Goal: Information Seeking & Learning: Check status

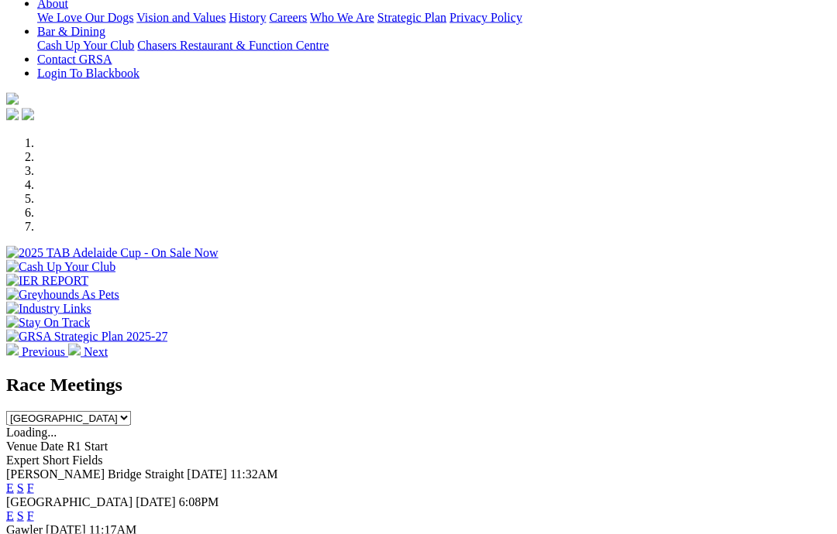
scroll to position [353, 0]
click at [34, 482] on link "F" at bounding box center [30, 488] width 7 height 13
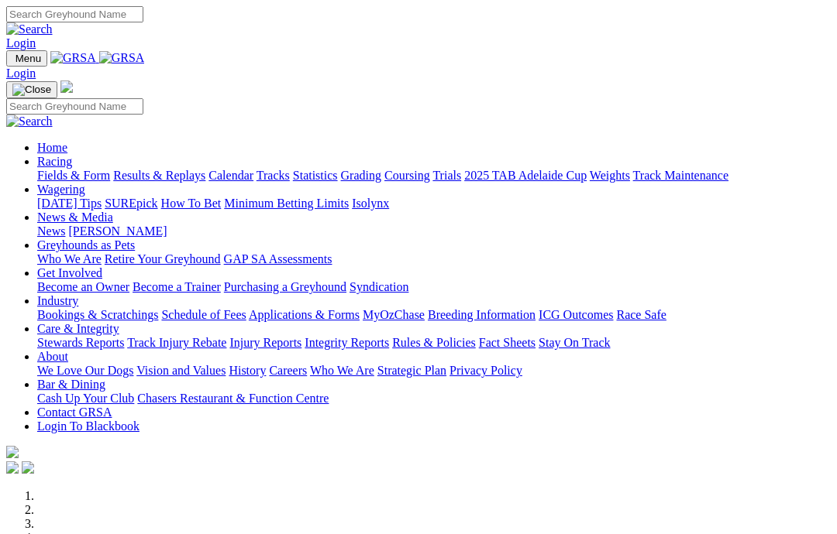
scroll to position [415, 0]
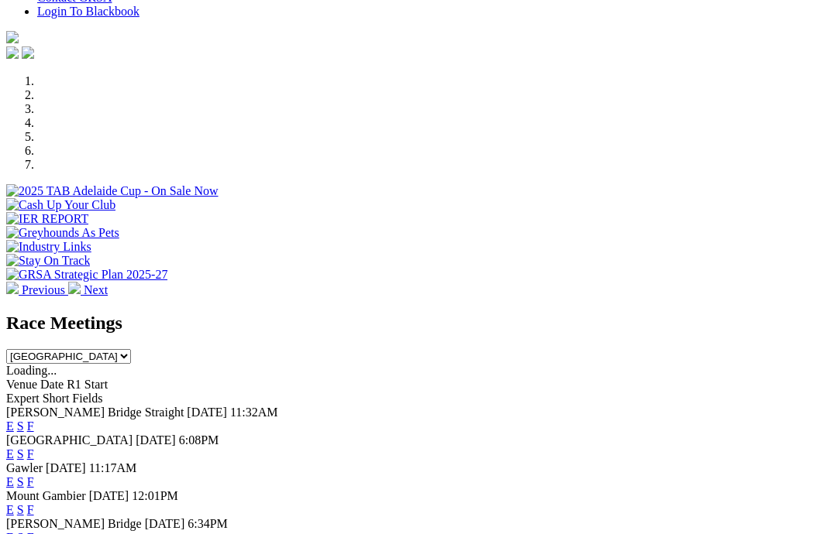
click at [34, 448] on link "F" at bounding box center [30, 454] width 7 height 13
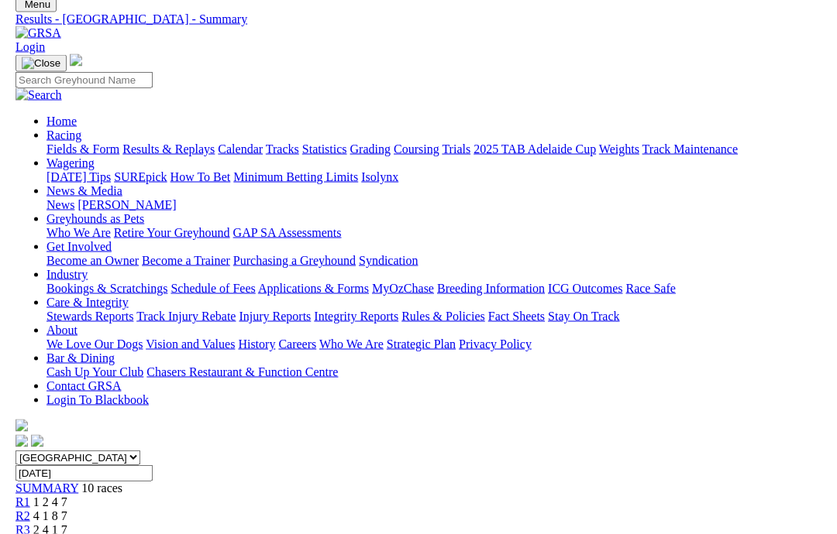
scroll to position [70, 0]
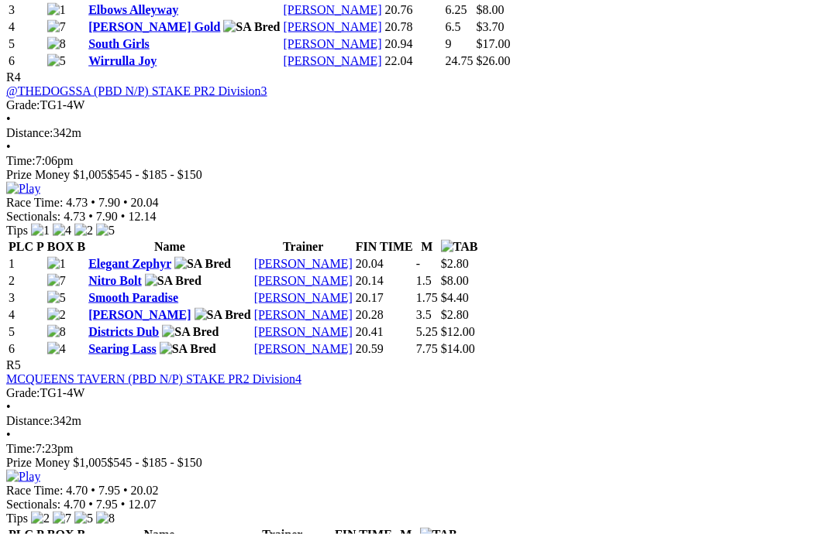
scroll to position [1552, 2]
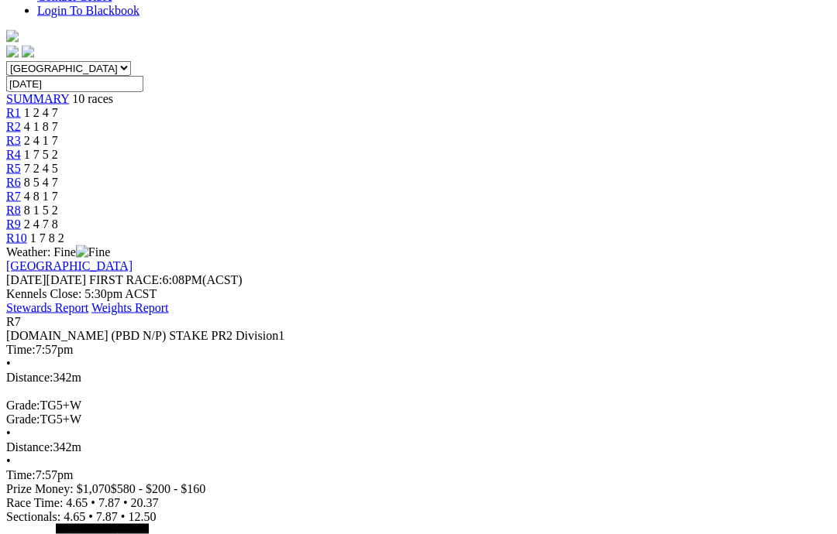
scroll to position [445, 0]
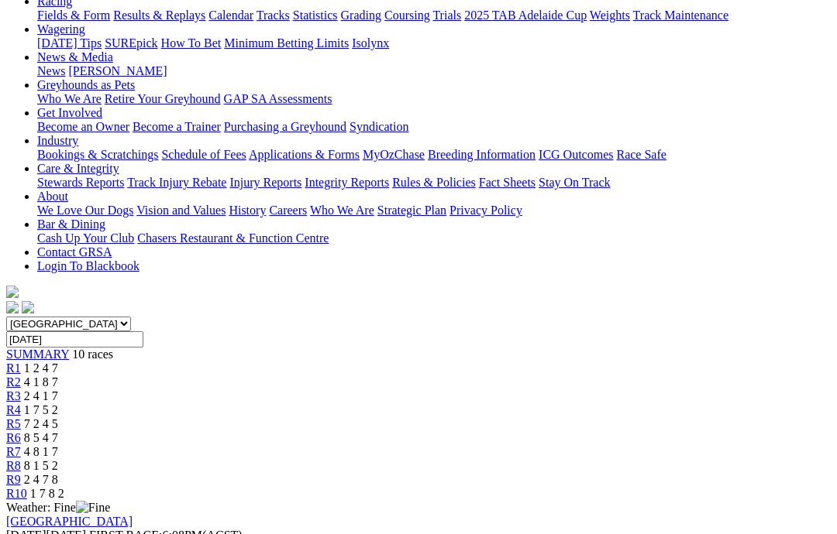
scroll to position [187, 0]
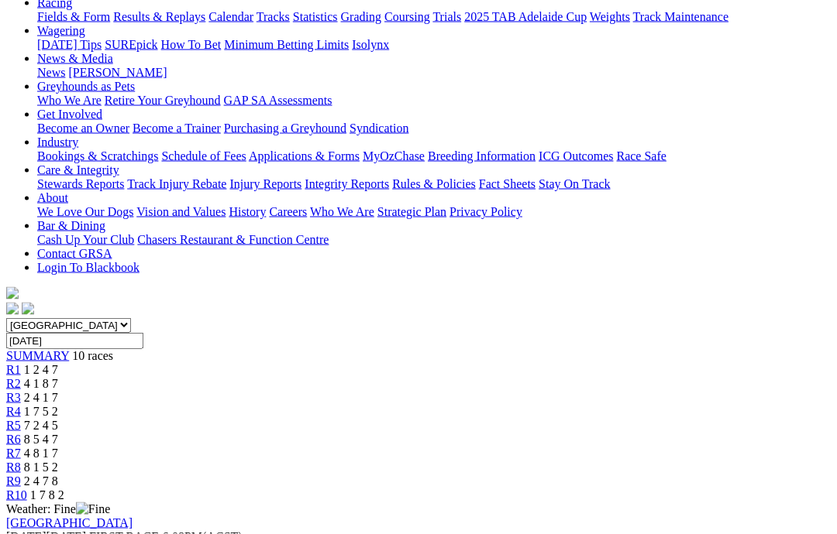
click at [64, 489] on span "1 7 8 2" at bounding box center [47, 495] width 34 height 13
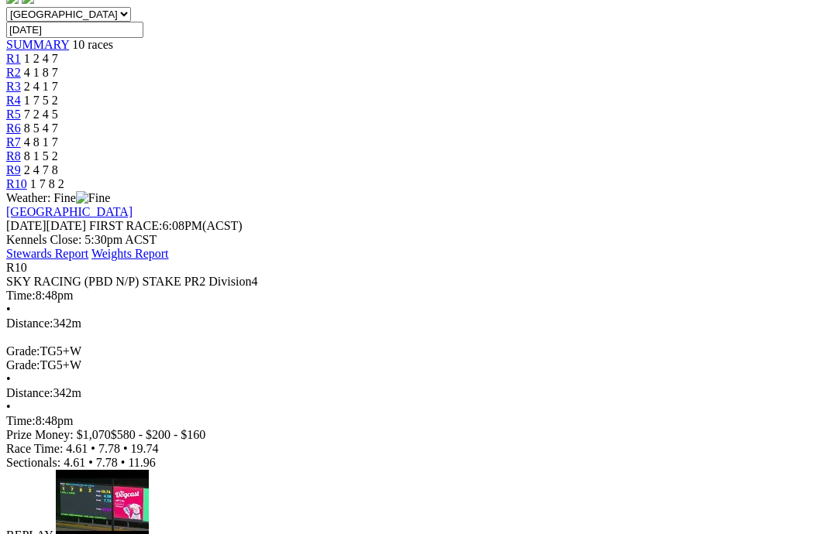
scroll to position [490, 0]
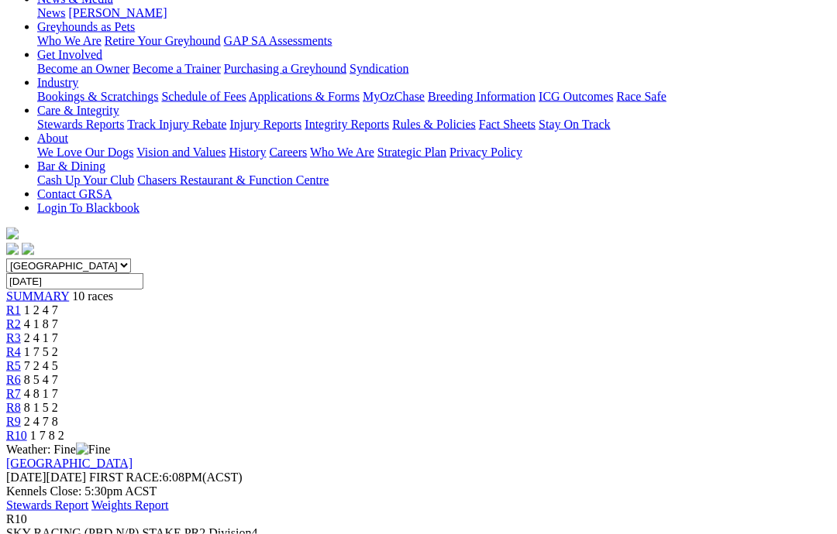
scroll to position [235, 0]
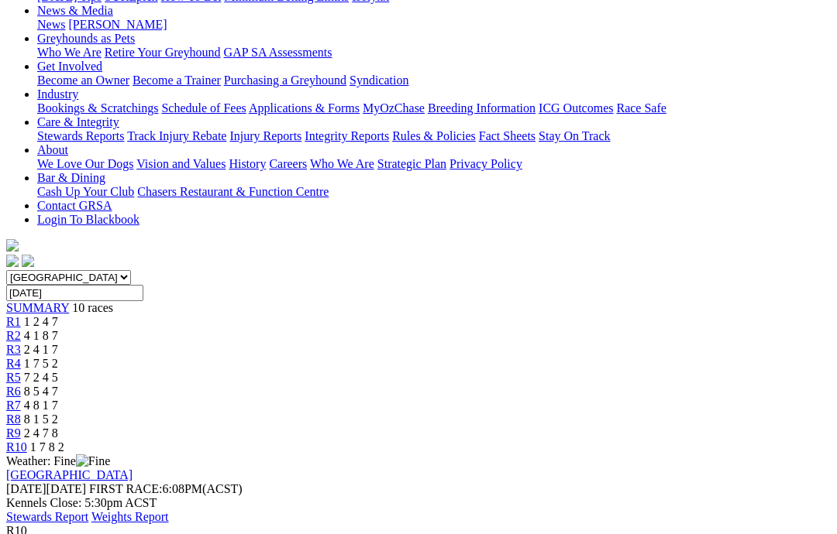
click at [88, 510] on link "Stewards Report" at bounding box center [47, 516] width 82 height 13
click at [169, 510] on link "Weights Report" at bounding box center [129, 516] width 77 height 13
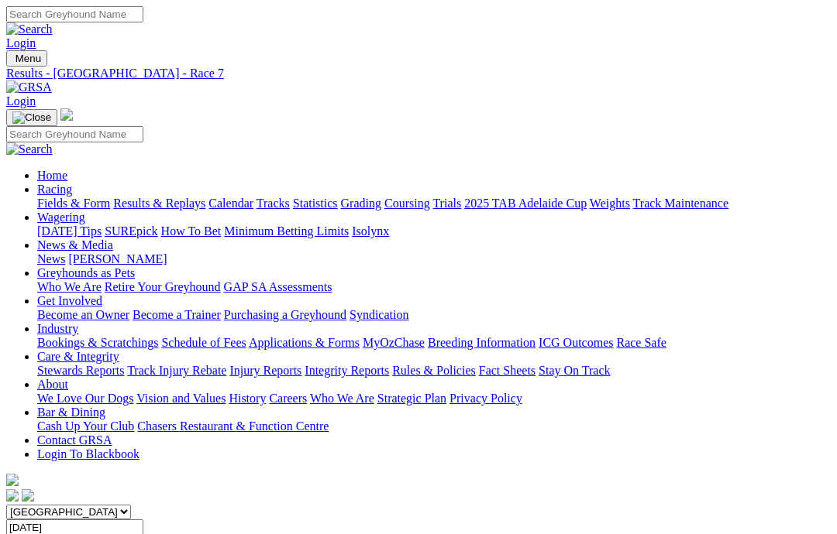
scroll to position [187, 0]
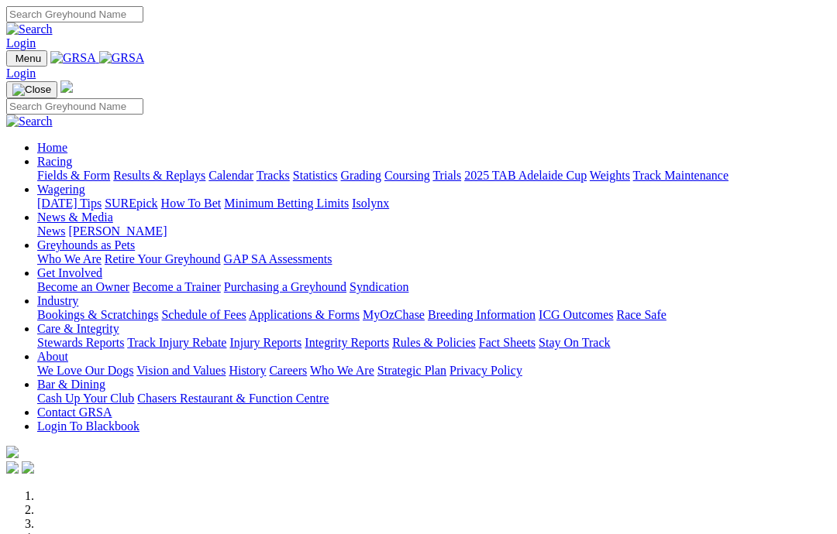
scroll to position [415, 0]
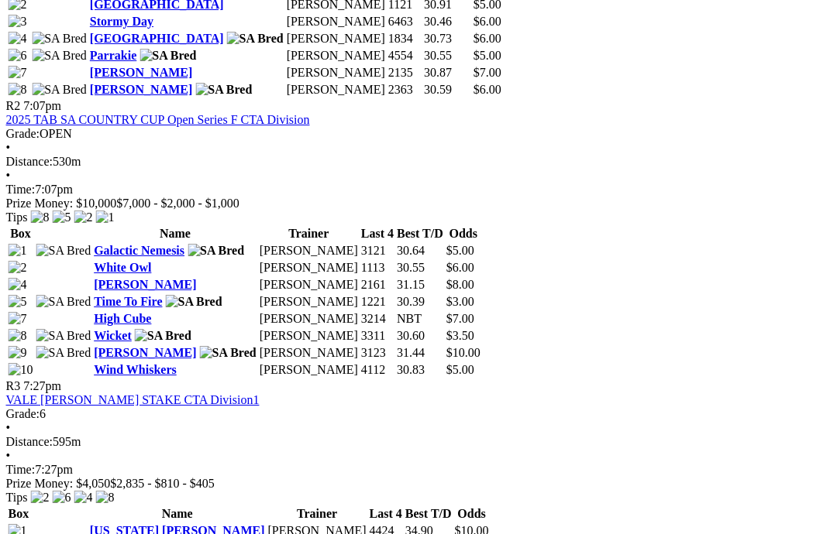
scroll to position [985, 9]
